Goal: Transaction & Acquisition: Purchase product/service

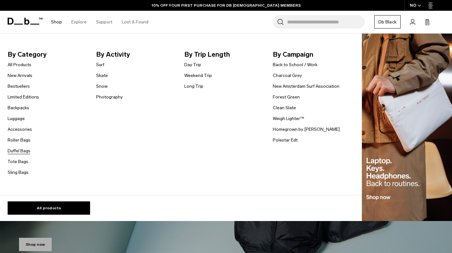
click at [24, 152] on link "Duffel Bags" at bounding box center [19, 151] width 23 height 7
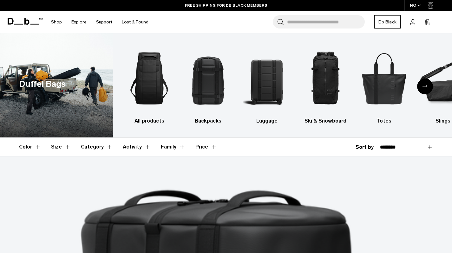
click at [422, 85] on div "Next slide" at bounding box center [425, 87] width 16 height 16
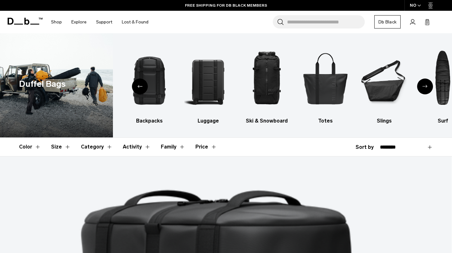
click at [135, 91] on div "Previous slide" at bounding box center [140, 87] width 16 height 16
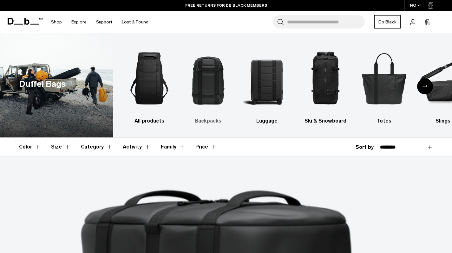
click at [215, 75] on img "2 / 10" at bounding box center [208, 78] width 48 height 71
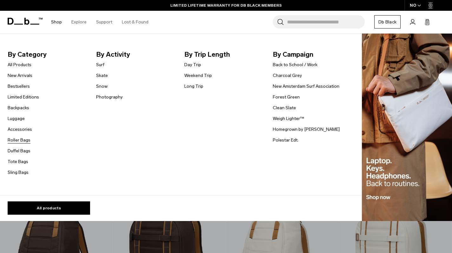
click at [21, 139] on link "Roller Bags" at bounding box center [19, 140] width 23 height 7
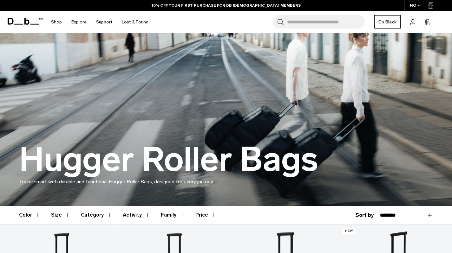
click at [25, 22] on icon at bounding box center [26, 21] width 5 height 7
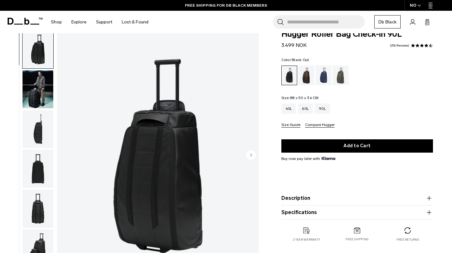
scroll to position [63, 0]
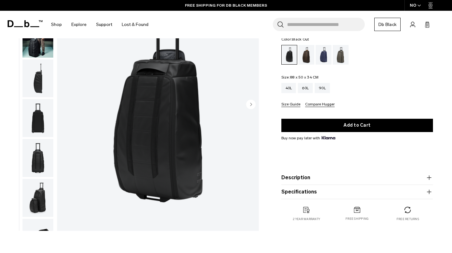
click at [325, 177] on button "Description" at bounding box center [357, 178] width 152 height 8
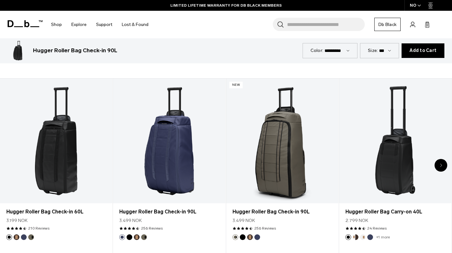
scroll to position [317, 0]
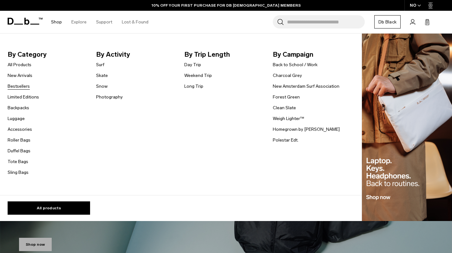
click at [23, 87] on link "Bestsellers" at bounding box center [19, 86] width 22 height 7
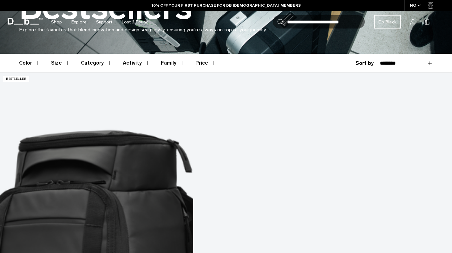
scroll to position [165, 0]
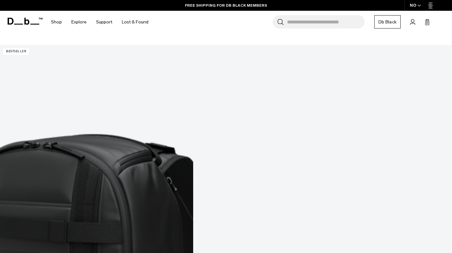
scroll to position [1230, 0]
